Goal: Use online tool/utility: Utilize a website feature to perform a specific function

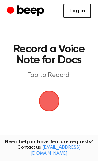
click at [50, 100] on span "button" at bounding box center [48, 100] width 19 height 19
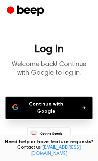
click at [72, 105] on button "Continue with Google" at bounding box center [48, 107] width 87 height 23
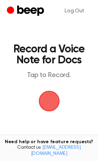
click at [49, 107] on span "button" at bounding box center [48, 101] width 21 height 21
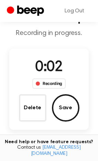
scroll to position [31, 0]
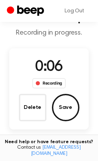
click at [61, 108] on button "Save" at bounding box center [65, 107] width 27 height 27
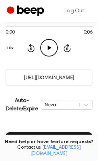
scroll to position [138, 0]
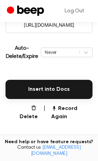
click at [60, 80] on button "Insert into Docs" at bounding box center [48, 89] width 87 height 19
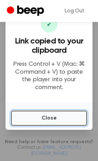
click at [58, 111] on button "Close" at bounding box center [49, 118] width 76 height 15
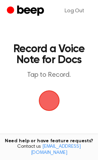
click at [44, 98] on span "button" at bounding box center [48, 101] width 21 height 21
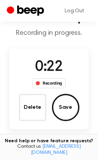
scroll to position [38, 0]
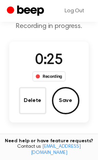
click at [63, 104] on button "Save" at bounding box center [65, 100] width 27 height 27
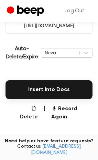
scroll to position [137, 0]
click at [71, 93] on button "Insert into Docs" at bounding box center [48, 89] width 87 height 19
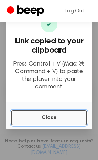
click at [56, 113] on button "Close" at bounding box center [49, 118] width 76 height 15
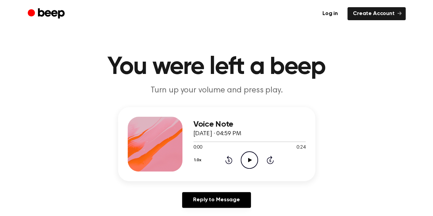
click at [249, 163] on icon "Play Audio" at bounding box center [249, 159] width 17 height 17
click at [249, 163] on icon "Pause Audio" at bounding box center [249, 159] width 17 height 17
